Goal: Navigation & Orientation: Find specific page/section

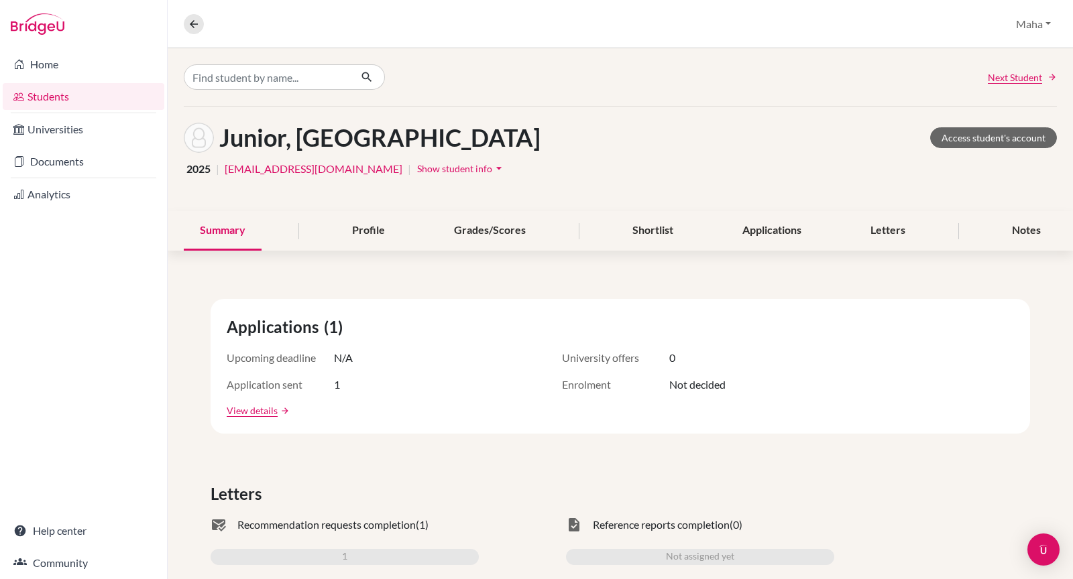
click at [427, 171] on span "Show student info" at bounding box center [454, 168] width 75 height 11
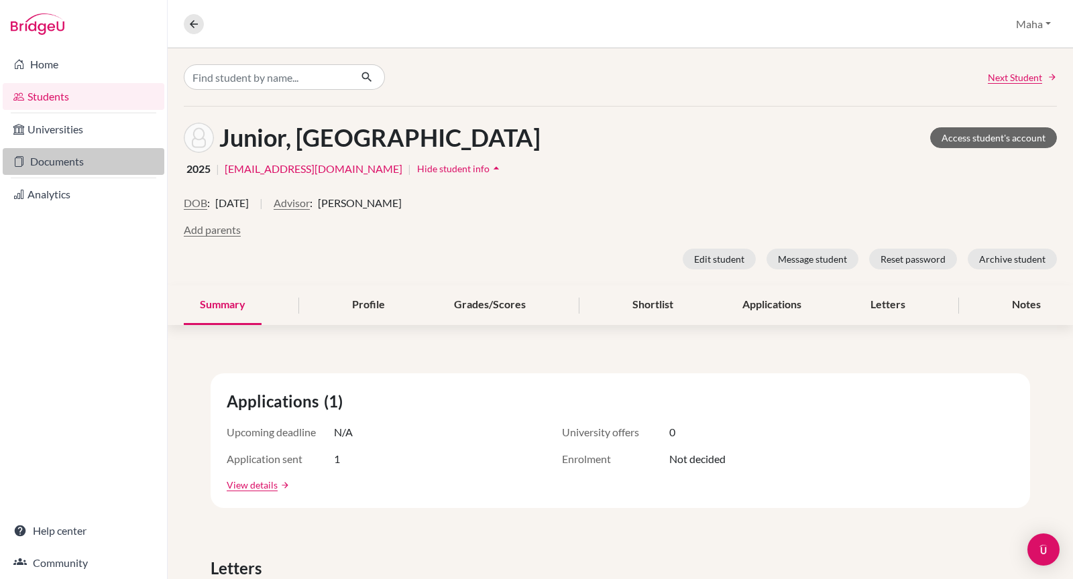
click at [87, 158] on link "Documents" at bounding box center [84, 161] width 162 height 27
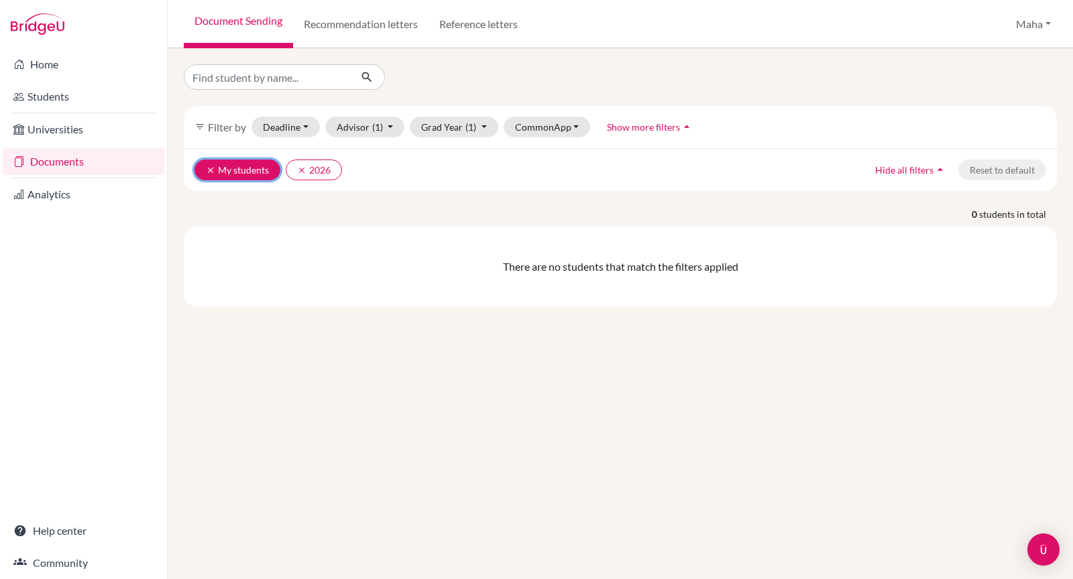
click at [209, 169] on icon "clear" at bounding box center [210, 170] width 9 height 9
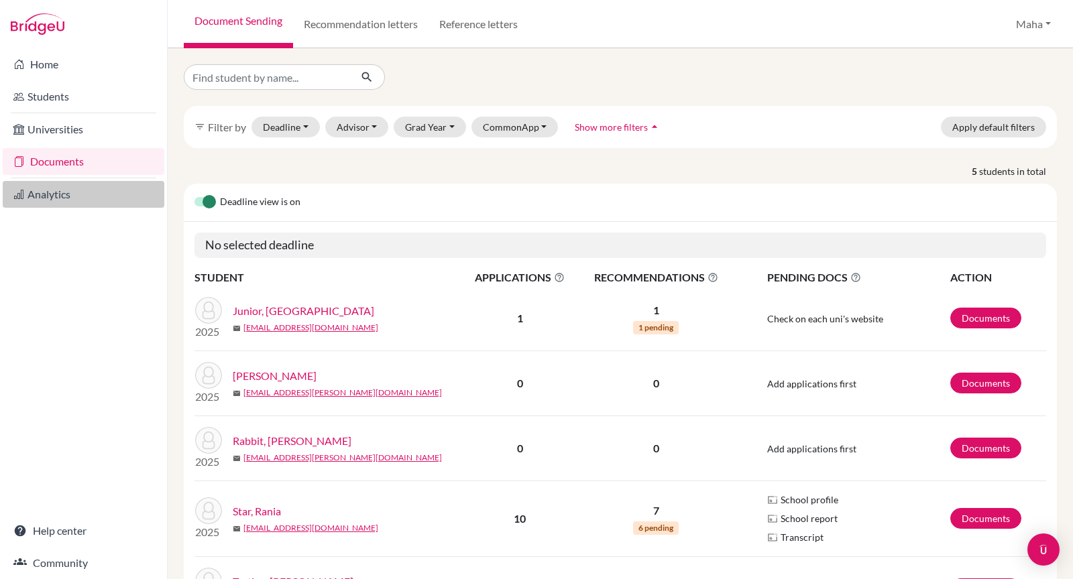
click at [109, 190] on link "Analytics" at bounding box center [84, 194] width 162 height 27
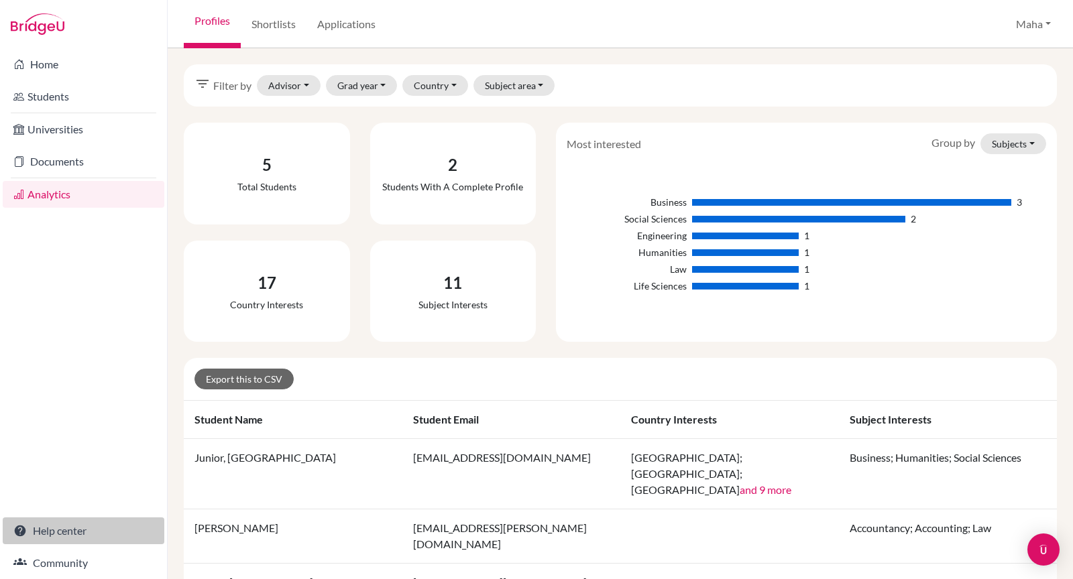
click at [50, 534] on link "Help center" at bounding box center [84, 531] width 162 height 27
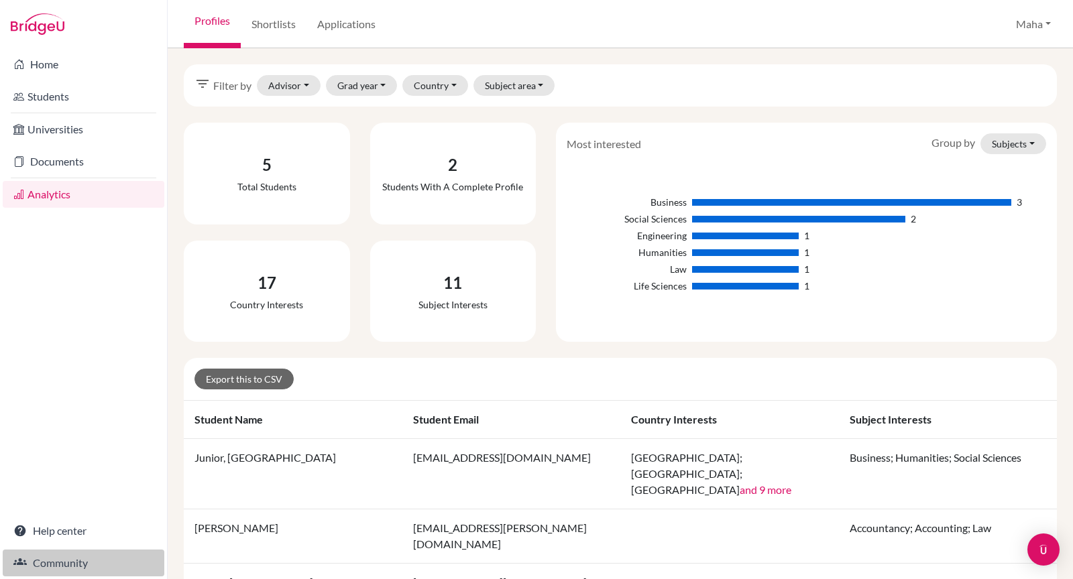
click at [107, 569] on link "Community" at bounding box center [84, 563] width 162 height 27
